Goal: Information Seeking & Learning: Understand process/instructions

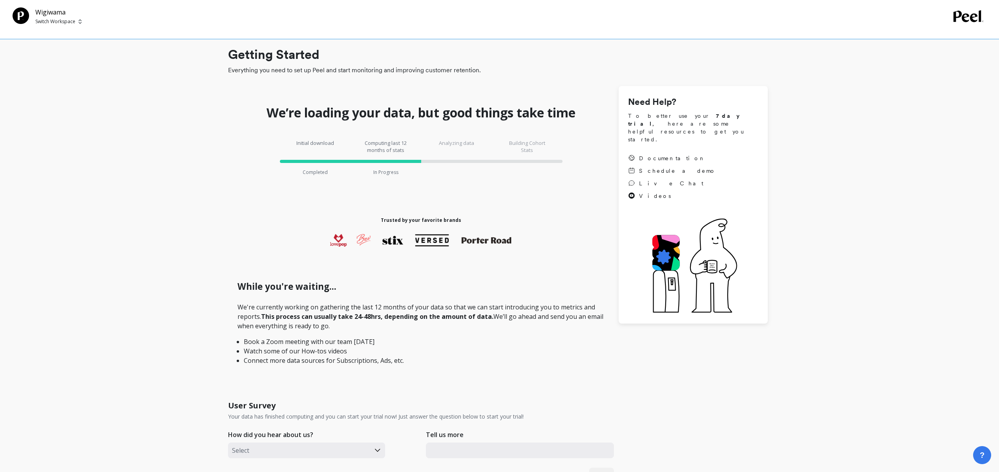
click at [71, 21] on p "Switch Workspace" at bounding box center [55, 21] width 40 height 6
click at [82, 152] on div "Getting Started Everything you need to set up Peel and start monitoring and imp…" at bounding box center [498, 420] width 971 height 828
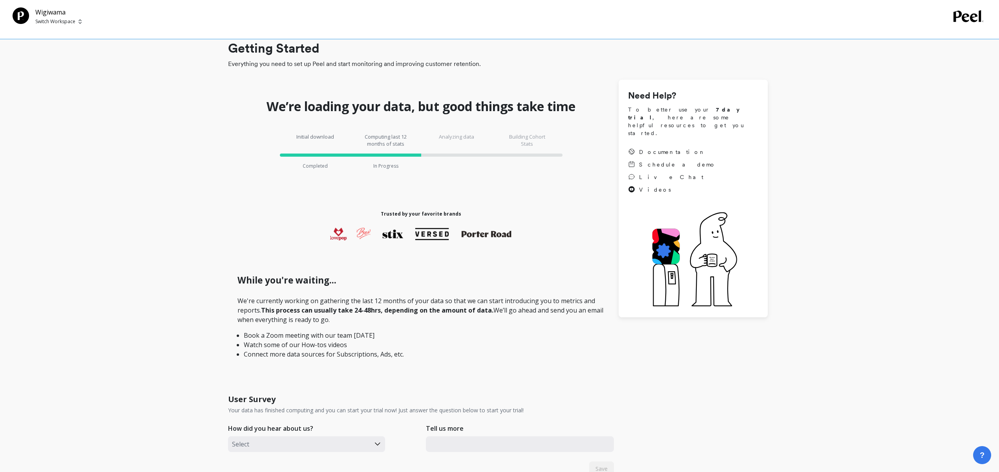
scroll to position [15, 0]
